Goal: Transaction & Acquisition: Purchase product/service

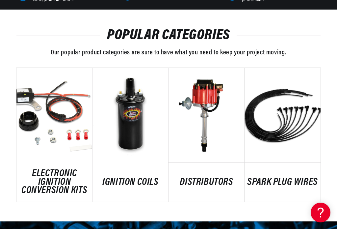
scroll to position [352, 0]
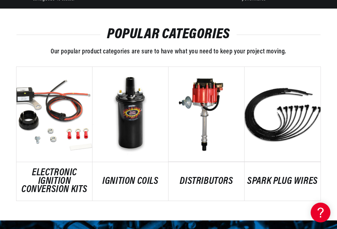
click at [43, 169] on link "ELECTRONIC IGNITION CONVERSION KITS" at bounding box center [54, 181] width 76 height 25
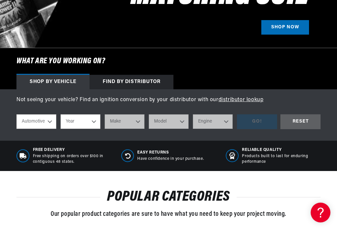
scroll to position [0, 278]
click at [95, 125] on select "Year 2022 2021 2020 2019 2018 2017 2016 2015 2014 2013 2012 2011 2010 2009 2008…" at bounding box center [81, 121] width 40 height 14
select select "2017"
click at [90, 121] on select "2022 2021 2020 2019 2018 2017 2016 2015 2014 2013 2012 2011 2010 2009 2008 2007…" at bounding box center [81, 121] width 40 height 14
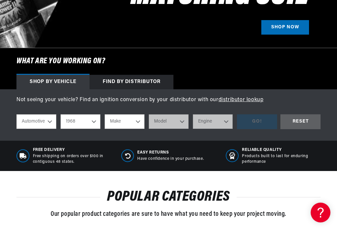
click at [92, 125] on select "2022 2021 2020 2019 2018 2017 2016 2015 2014 2013 2012 2011 2010 2009 2008 2007…" at bounding box center [81, 121] width 40 height 14
select select "1967"
click at [136, 122] on select "Make Alfa Romeo American Motors Aston Martin Austin Austin Healey Avanti Bentle…" at bounding box center [125, 121] width 40 height 14
select select "Ford"
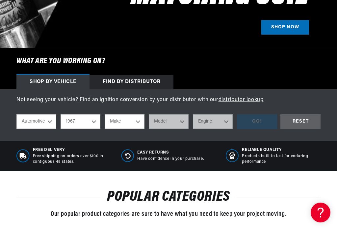
select select "Ford"
click at [183, 121] on select "Model Bronco Club Wagon Country Sedan Country Squire Custom Custom 500 Econolin…" at bounding box center [169, 121] width 40 height 14
select select "Mustang"
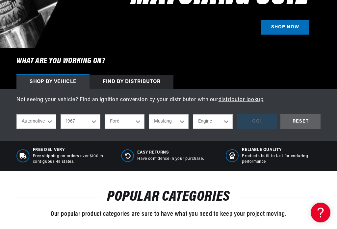
scroll to position [0, 278]
click at [186, 191] on h2 "POPULAR CATEGORIES" at bounding box center [168, 197] width 304 height 13
click at [218, 123] on select "Engine 4.1L 4.3L 170cid / 2.8L 200cid / 3.3L 289cid / 4.7L 302cid / 5.0L 351W 3…" at bounding box center [213, 121] width 40 height 14
select select "289cid-4.7L"
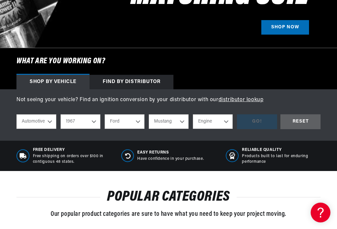
select select "289cid-4.7L"
click at [258, 122] on div "GO!" at bounding box center [257, 121] width 40 height 15
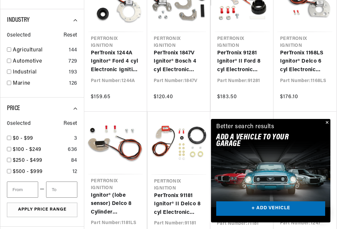
scroll to position [0, 556]
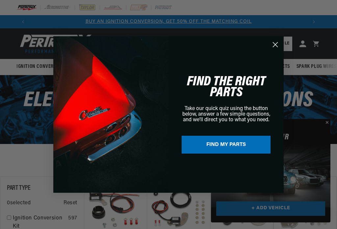
click at [279, 45] on circle "Close dialog" at bounding box center [275, 44] width 11 height 11
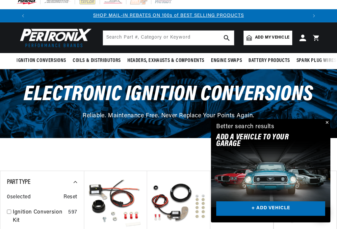
scroll to position [6, 0]
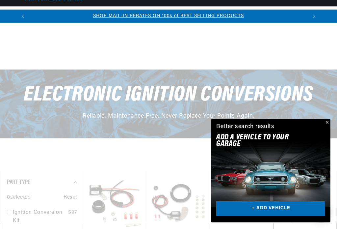
scroll to position [440, 0]
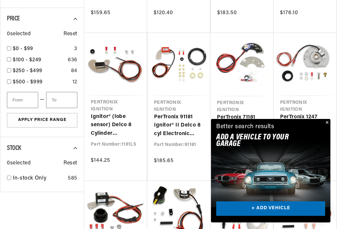
click at [330, 122] on link "PerTronix 1247 Ignitor® Ford 4 cyl Electronic Ignition Conversion Kit" at bounding box center [305, 125] width 50 height 25
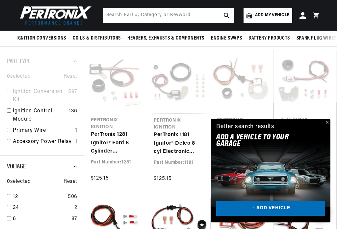
scroll to position [75, 0]
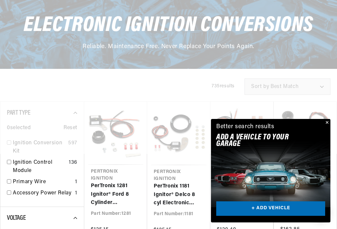
scroll to position [440, 0]
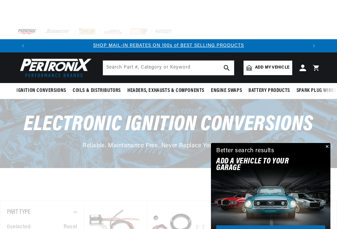
scroll to position [0, 556]
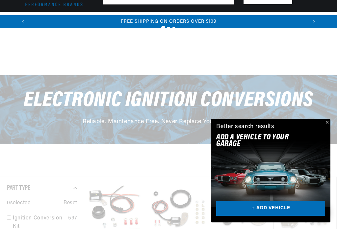
scroll to position [440, 0]
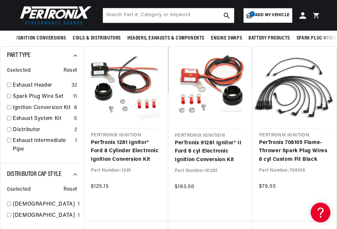
scroll to position [79, 0]
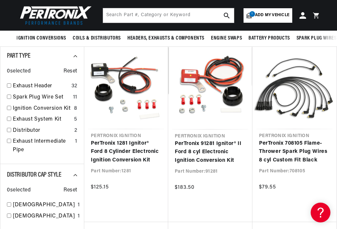
click at [225, 144] on link "PerTronix 91281 Ignitor® II Ford 8 cyl Electronic Ignition Conversion Kit" at bounding box center [210, 152] width 71 height 25
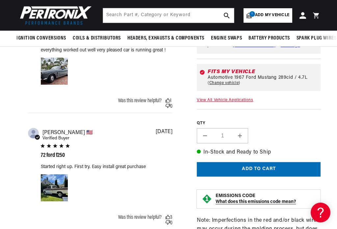
scroll to position [506, 0]
